Goal: Connect with others: Connect with others

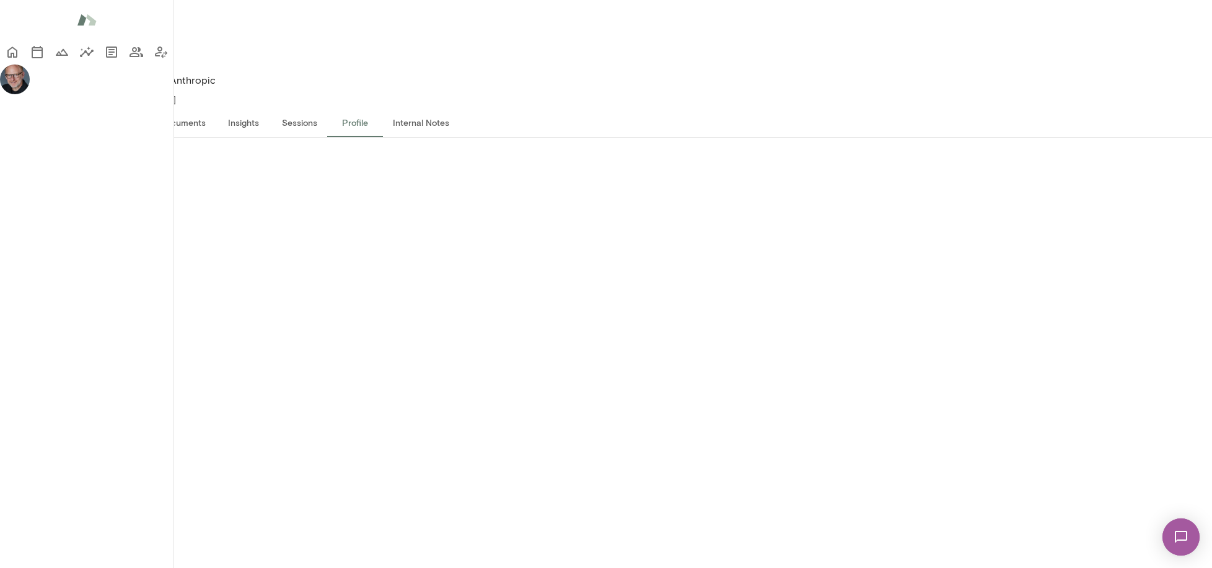
click at [1179, 525] on img at bounding box center [1180, 536] width 51 height 51
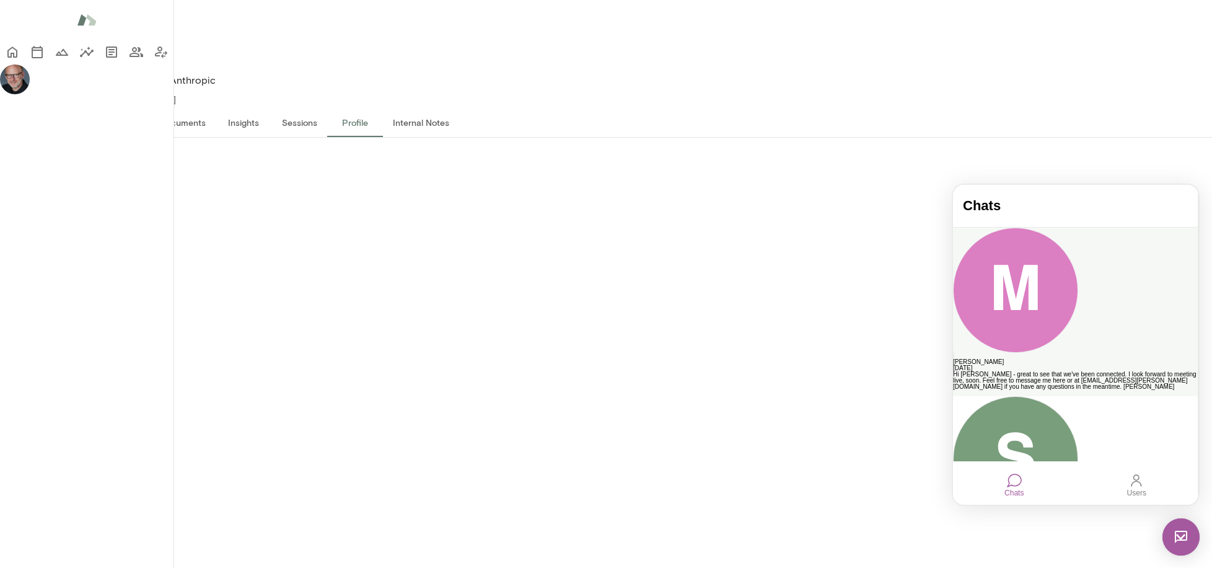
click at [1074, 371] on div "Hi [PERSON_NAME] - great to see that we've been connected. I look forward to me…" at bounding box center [1075, 380] width 245 height 19
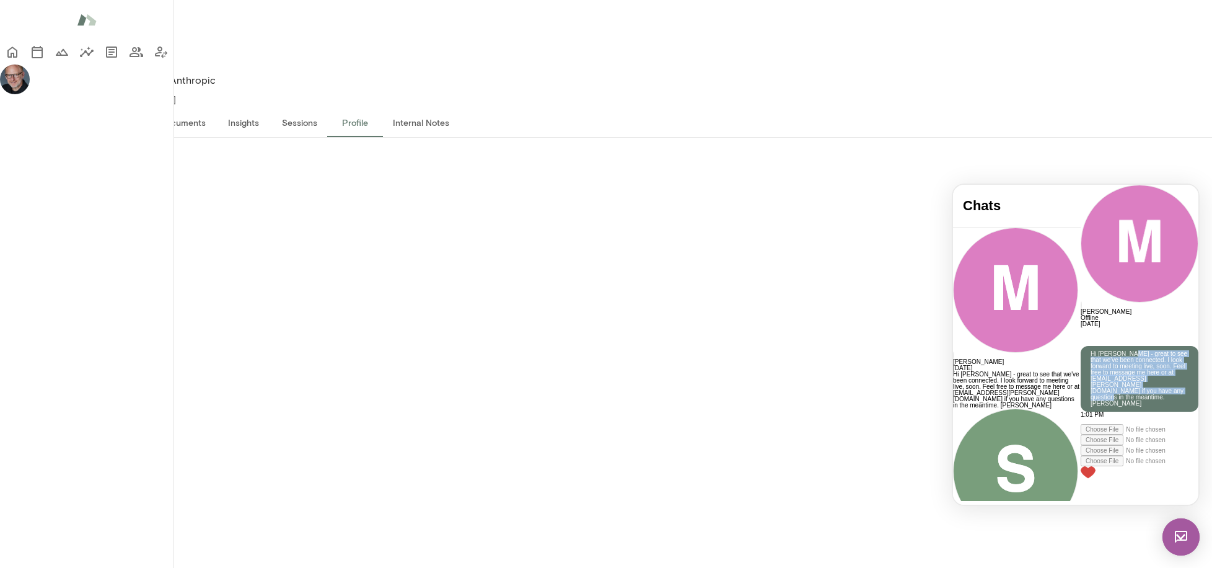
drag, startPoint x: 1106, startPoint y: 279, endPoint x: 1103, endPoint y: 348, distance: 68.8
click at [1104, 351] on p "Hi [PERSON_NAME] - great to see that we've been connected. I look forward to me…" at bounding box center [1139, 379] width 98 height 56
copy p "great to see that we've been connected. I look forward to meeting live, soon. F…"
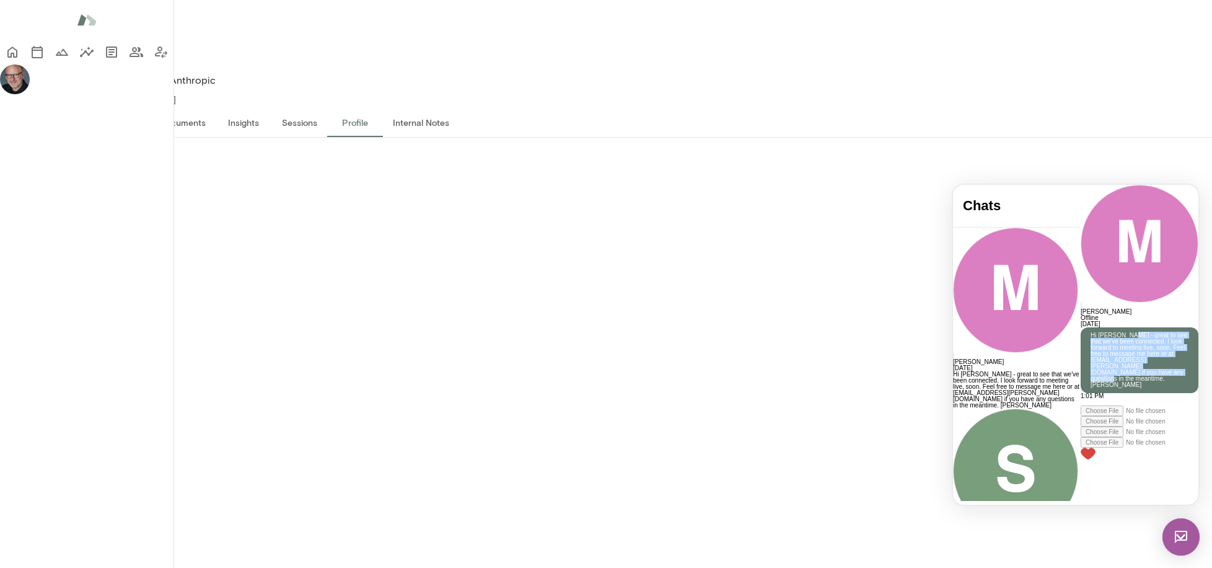
click at [1020, 519] on div "Bio Years of experience: 11-15 years LinkedIn Profile Dream Job Career Goals Ne…" at bounding box center [606, 371] width 1212 height 467
click at [81, 107] on button "Overview" at bounding box center [53, 122] width 56 height 30
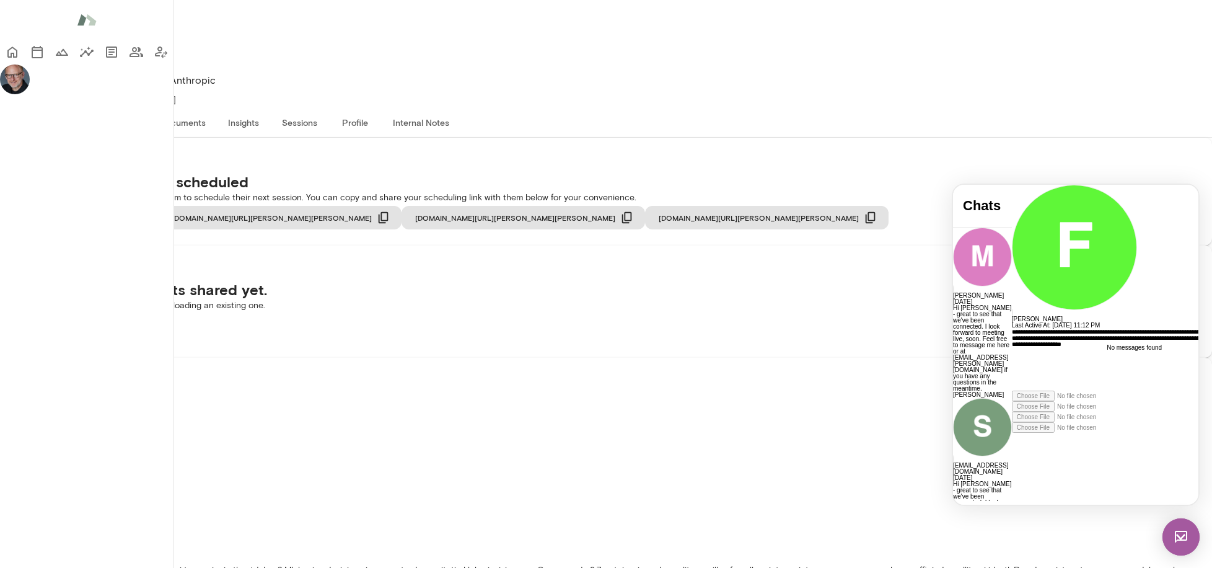
scroll to position [45, 0]
drag, startPoint x: 1175, startPoint y: 480, endPoint x: 1103, endPoint y: 480, distance: 71.2
click at [1012, 432] on icon at bounding box center [1012, 432] width 0 height 0
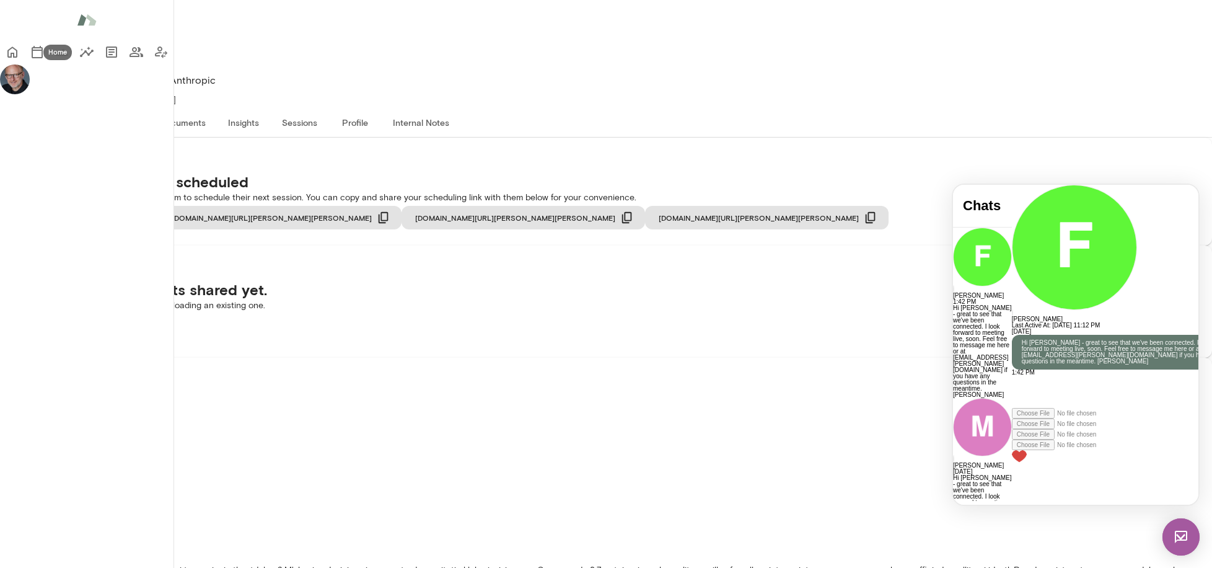
click at [20, 51] on icon "Home" at bounding box center [12, 52] width 15 height 15
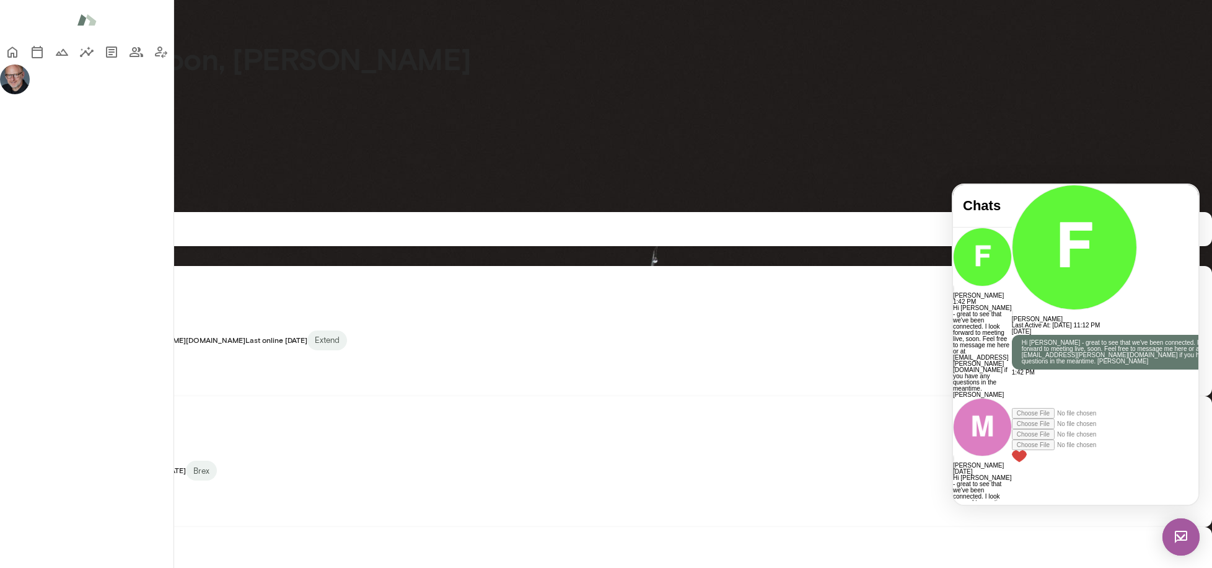
scroll to position [800, 0]
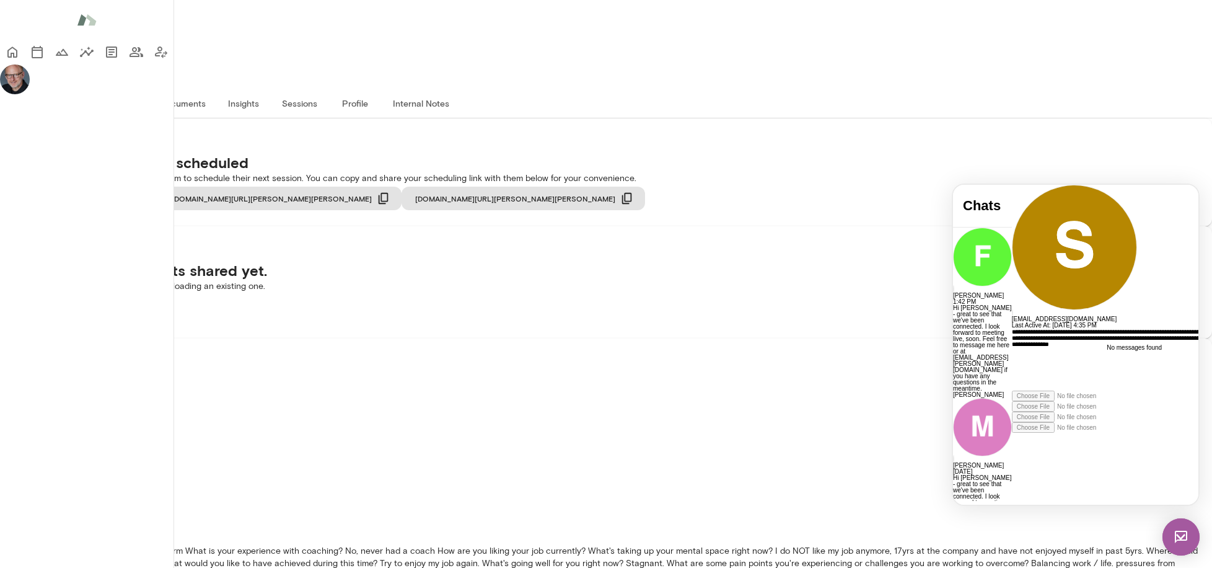
scroll to position [45, 0]
click at [1012, 432] on icon at bounding box center [1012, 432] width 0 height 0
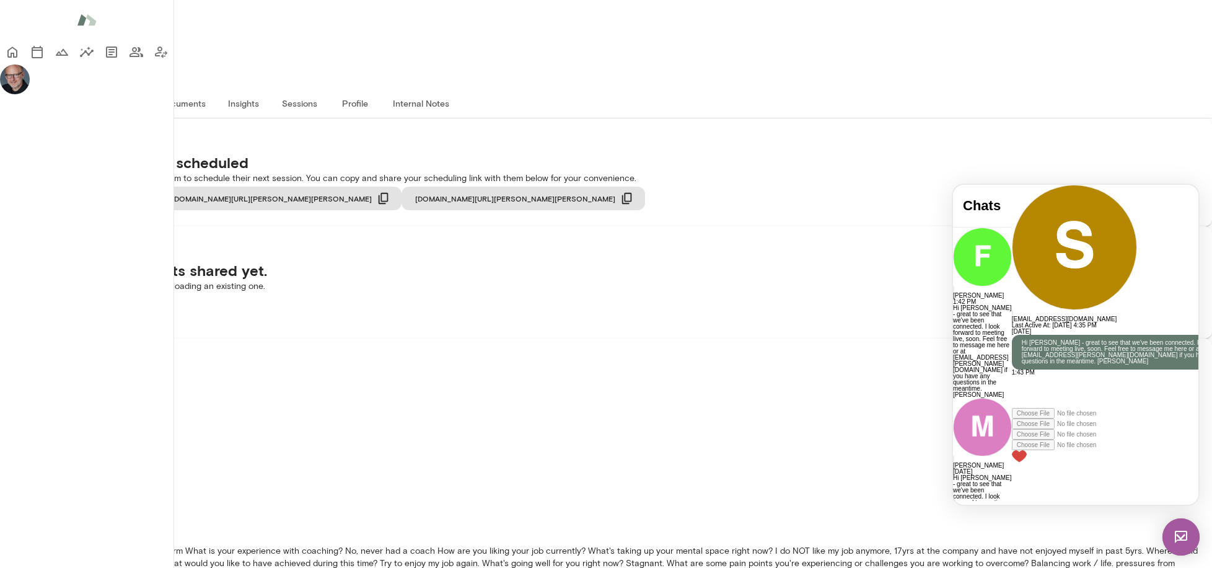
scroll to position [0, 0]
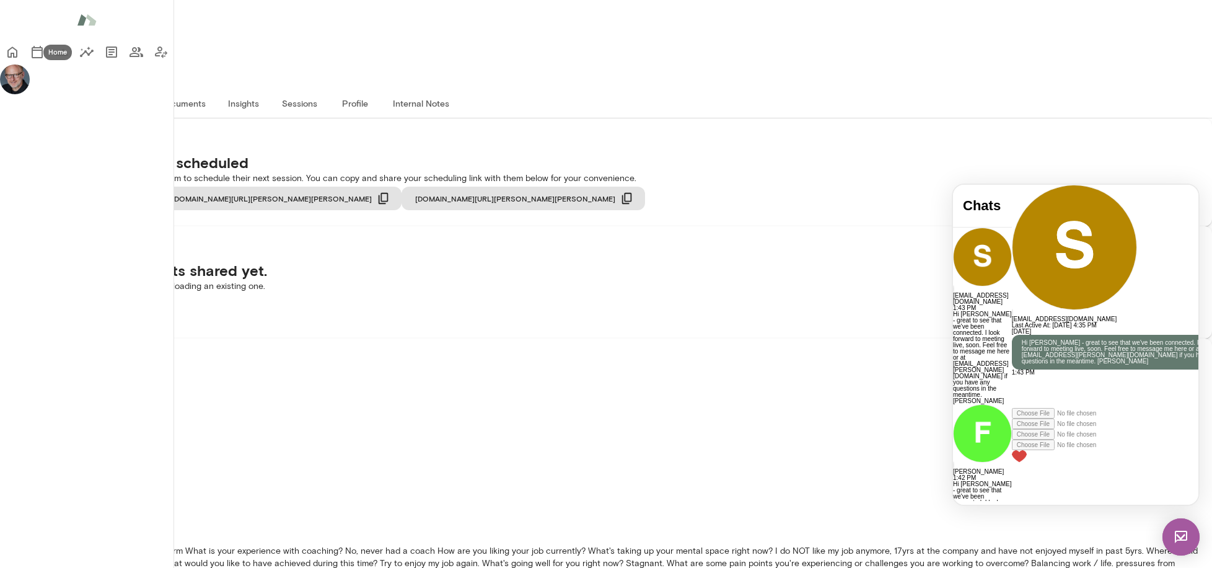
click at [17, 49] on icon "Home" at bounding box center [12, 52] width 10 height 11
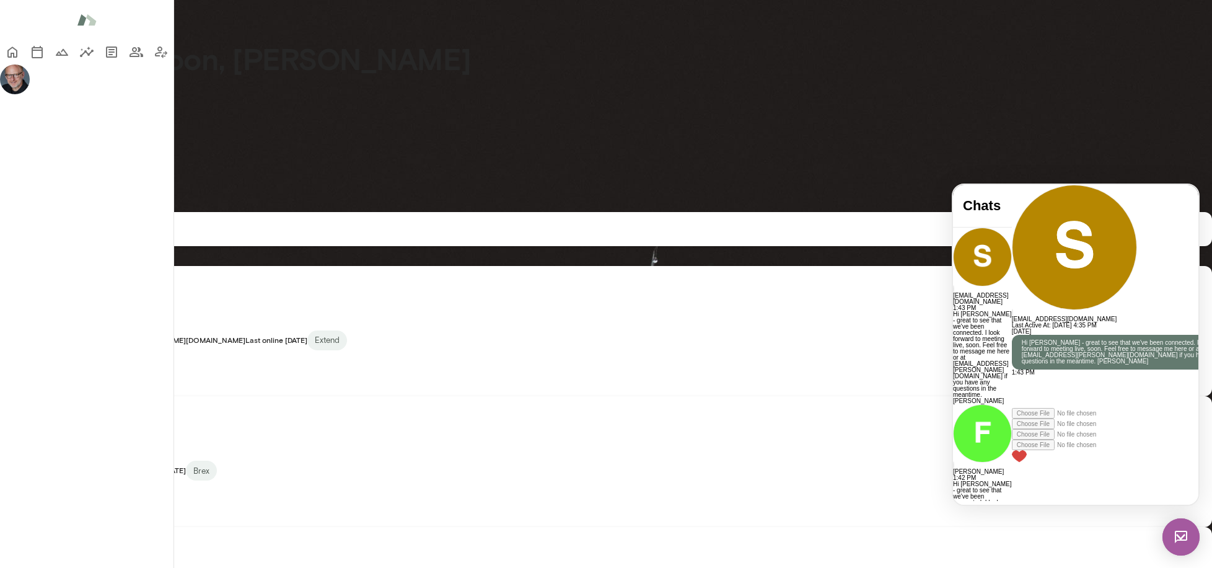
click at [1181, 539] on img at bounding box center [1180, 536] width 37 height 37
